Goal: Navigation & Orientation: Understand site structure

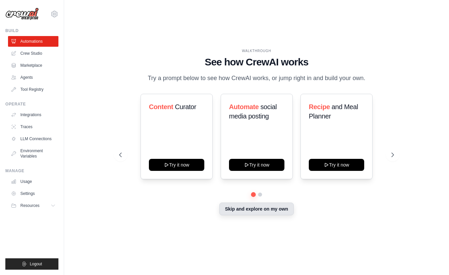
click at [289, 214] on button "Skip and explore on my own" at bounding box center [256, 209] width 74 height 13
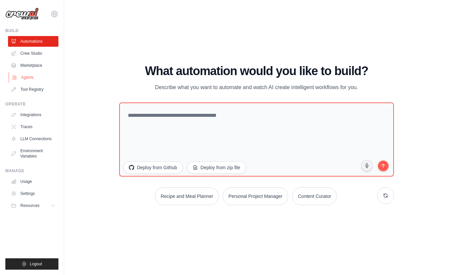
click at [26, 78] on link "Agents" at bounding box center [34, 77] width 50 height 11
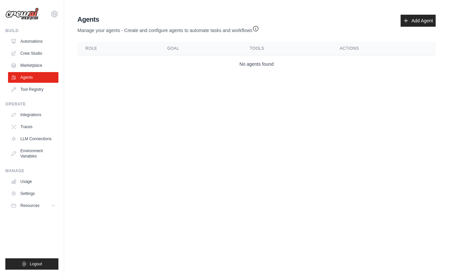
click at [35, 59] on ul "Automations Crew Studio Marketplace Agents Tool Registry" at bounding box center [33, 65] width 50 height 59
click at [31, 52] on link "Crew Studio" at bounding box center [34, 53] width 50 height 11
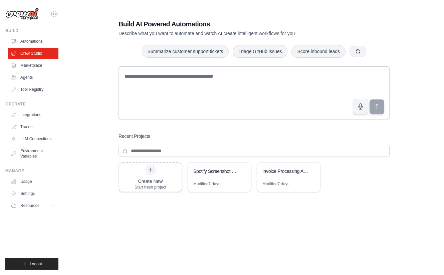
click at [34, 90] on link "Tool Registry" at bounding box center [33, 89] width 50 height 11
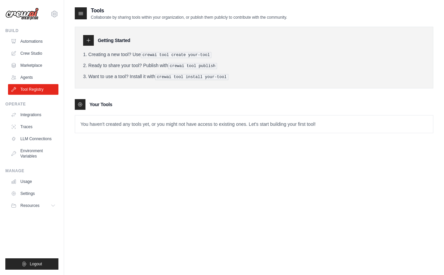
click at [32, 120] on ul "Integrations Traces LLM Connections Environment Variables" at bounding box center [33, 136] width 50 height 52
click at [33, 121] on ul "Integrations Traces LLM Connections Environment Variables" at bounding box center [33, 136] width 50 height 52
click at [23, 182] on link "Usage" at bounding box center [34, 181] width 50 height 11
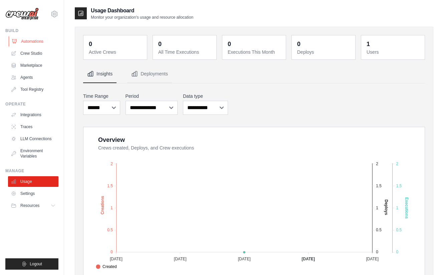
click at [24, 39] on link "Automations" at bounding box center [34, 41] width 50 height 11
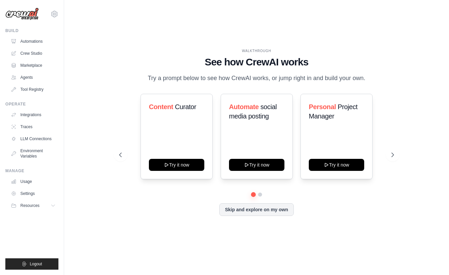
click at [190, 61] on h1 "See how CrewAI works" at bounding box center [256, 62] width 275 height 12
click at [32, 263] on span "Logout" at bounding box center [36, 264] width 12 height 5
